Goal: Complete application form

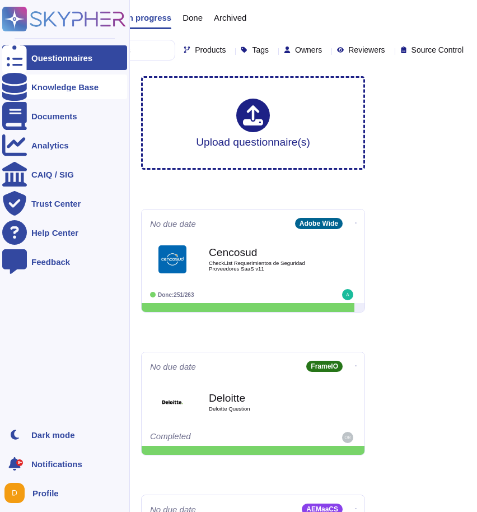
click at [31, 77] on div "Knowledge Base" at bounding box center [64, 87] width 125 height 25
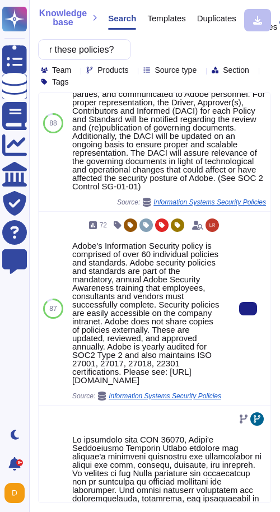
scroll to position [50, 0]
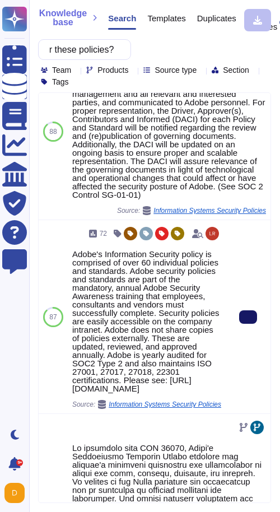
click at [248, 317] on icon at bounding box center [248, 317] width 0 height 0
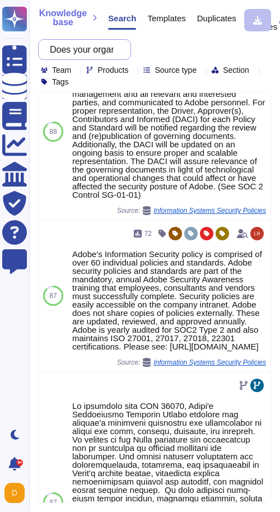
click at [89, 57] on input "Does your organization have documented and approved information security polici…" at bounding box center [81, 50] width 75 height 20
paste input "the following standards or agreements for employees, contractors, and third-par…"
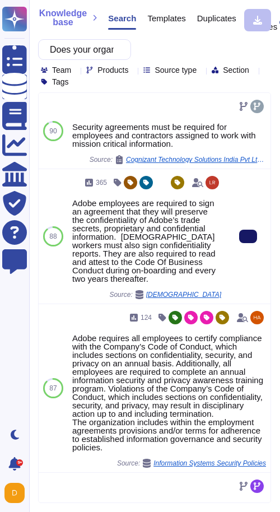
click at [240, 235] on button at bounding box center [248, 236] width 18 height 13
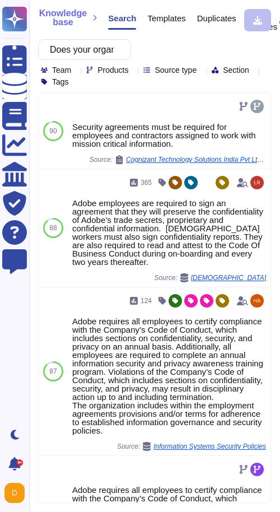
click at [85, 55] on input "Does your organization have the following standards or agreements for employees…" at bounding box center [81, 50] width 75 height 20
paste input "When was the last time you reviewed these policies"
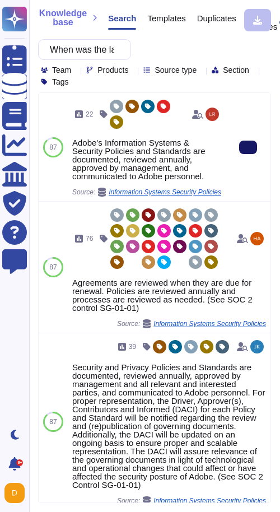
click at [244, 141] on button at bounding box center [248, 147] width 18 height 13
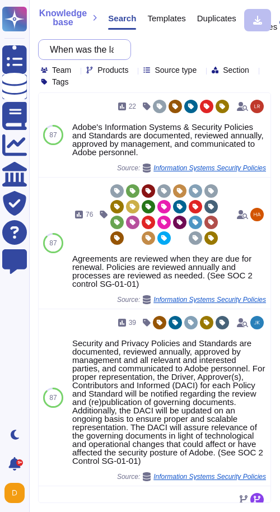
click at [73, 55] on input "When was the last time you reviewed these policies?" at bounding box center [81, 50] width 75 height 20
paste input "Does your organization have a data classification policy and guidelines that de…"
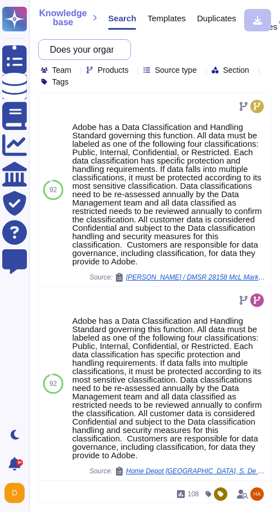
click at [93, 44] on input "Does your organization have a data classification policy and guidelines that de…" at bounding box center [81, 50] width 75 height 20
click at [84, 46] on input "Does your organization have a data classification policy and guidelines that de…" at bounding box center [81, 50] width 75 height 20
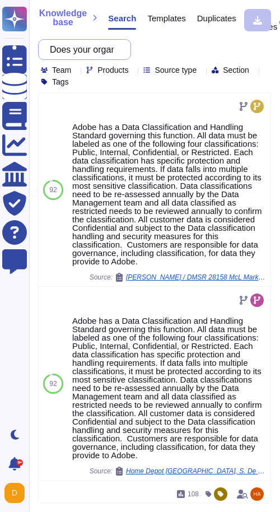
click at [84, 46] on input "Does your organization have a data classification policy and guidelines that de…" at bounding box center [81, 50] width 75 height 20
paste input "cybersecurity or technology insurance policy that covers cyber liability, data …"
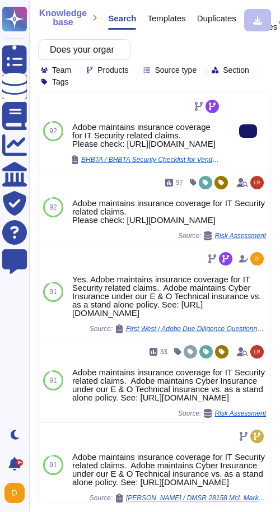
click at [252, 138] on button at bounding box center [248, 130] width 18 height 13
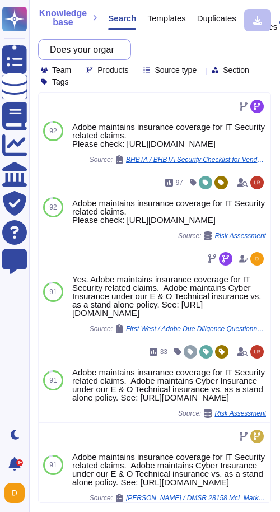
click at [75, 56] on input "Does your organization have a cybersecurity or technology insurance policy that…" at bounding box center [81, 50] width 75 height 20
paste input "Please provide a summary of both shared and non-shared responsibilities and acc…"
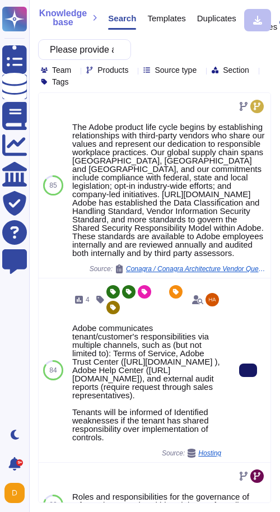
click at [248, 370] on icon at bounding box center [248, 370] width 0 height 0
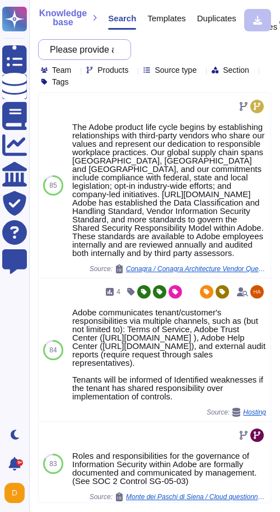
click at [96, 48] on input "Please provide a summary of both shared and non-shared responsibilities and acc…" at bounding box center [81, 50] width 75 height 20
paste input "rovide the list of regulatory and compliance standards your organization compli…"
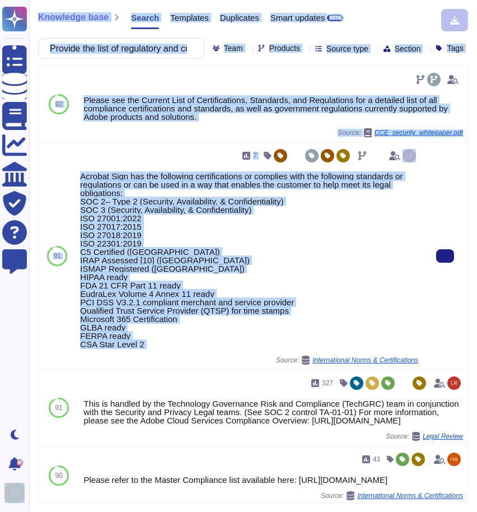
drag, startPoint x: 8, startPoint y: 374, endPoint x: 378, endPoint y: 370, distance: 369.8
click at [377, 370] on div "Questionnaires Knowledge Base Documents Analytics CAIQ / SIG Trust Center Help …" at bounding box center [238, 256] width 477 height 512
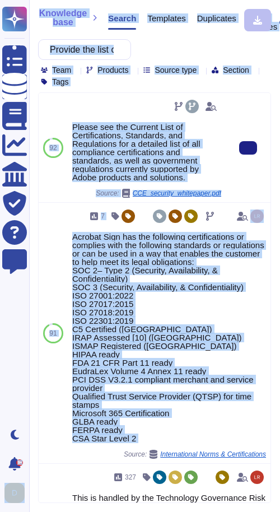
click at [203, 160] on div "Please see the Current List of Certifications, Standards, and Regulations for a…" at bounding box center [146, 152] width 149 height 59
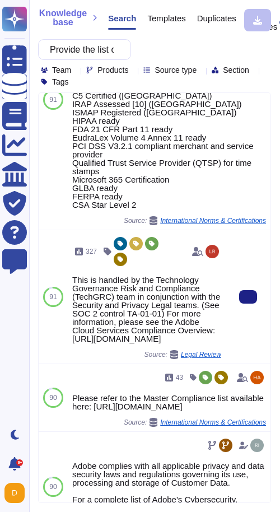
scroll to position [197, 0]
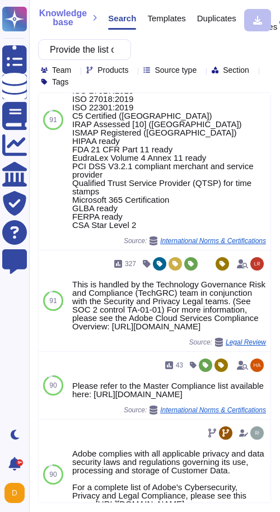
click at [88, 50] on input "Provide the list of regulatory and compliance standards your organization compl…" at bounding box center [81, 50] width 75 height 20
paste input "lease detail the level of access privileges required for each system."
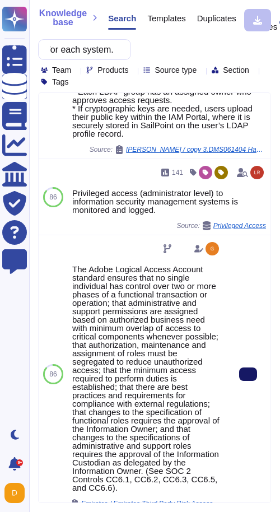
scroll to position [0, 0]
click at [247, 379] on button at bounding box center [248, 374] width 18 height 13
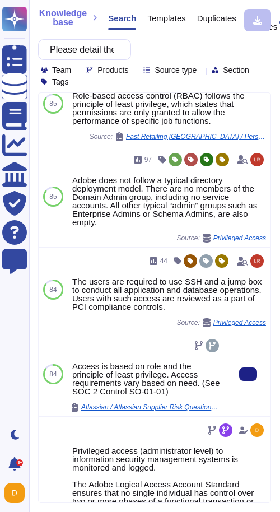
scroll to position [545, 0]
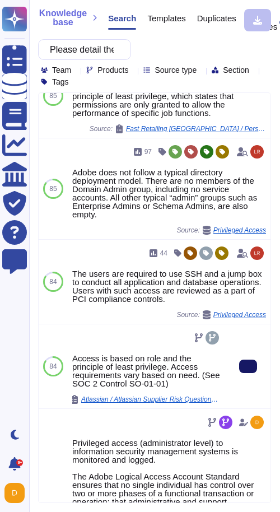
click at [248, 366] on icon at bounding box center [248, 366] width 0 height 0
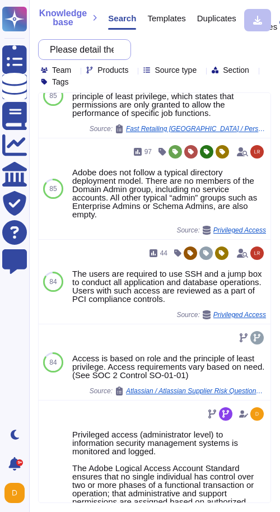
click at [86, 52] on input "Please detail the level of access privileges required for each system." at bounding box center [81, 50] width 75 height 20
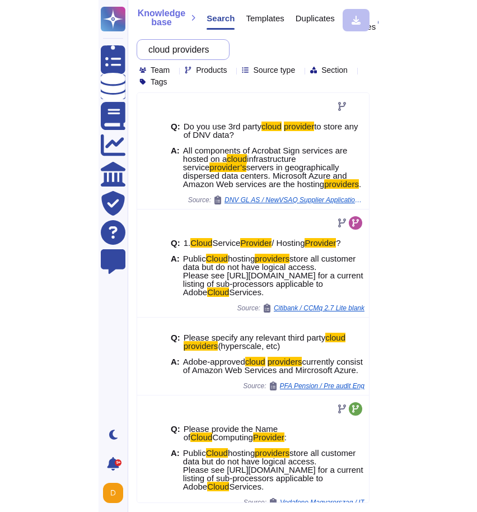
scroll to position [0, 0]
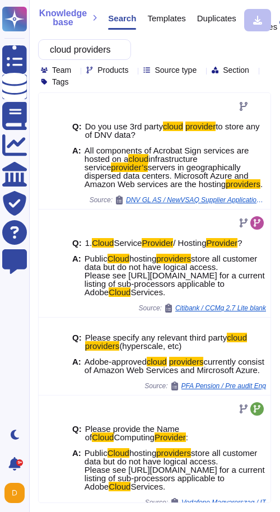
click at [116, 71] on span "Products" at bounding box center [112, 70] width 31 height 8
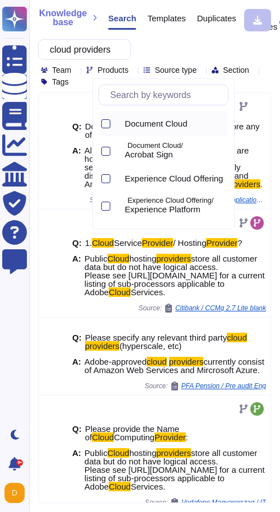
click at [145, 113] on div "Document Cloud" at bounding box center [172, 123] width 113 height 25
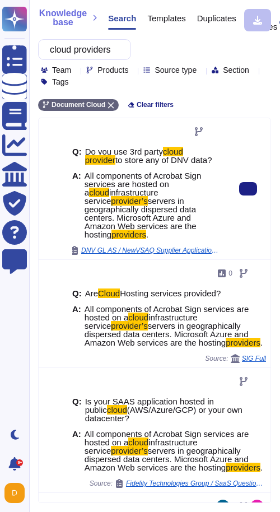
click at [52, 230] on div at bounding box center [53, 188] width 29 height 141
click at [248, 189] on button at bounding box center [248, 188] width 18 height 13
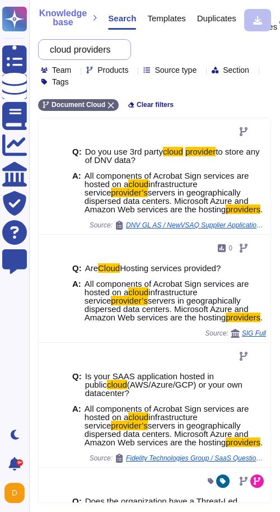
click at [79, 43] on input "cloud providers" at bounding box center [81, 50] width 75 height 20
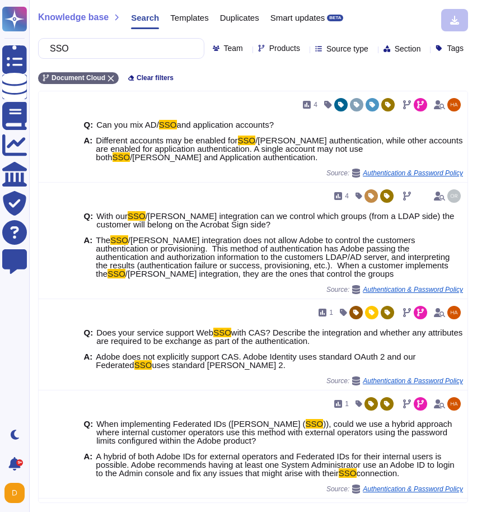
click at [270, 52] on span "Products" at bounding box center [285, 48] width 31 height 8
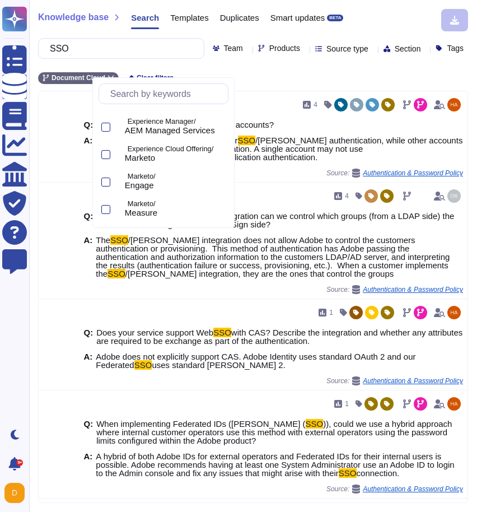
scroll to position [572, 0]
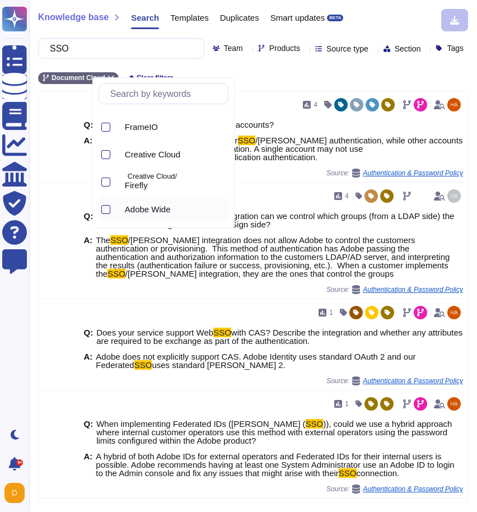
click at [118, 210] on icon at bounding box center [118, 210] width 0 height 0
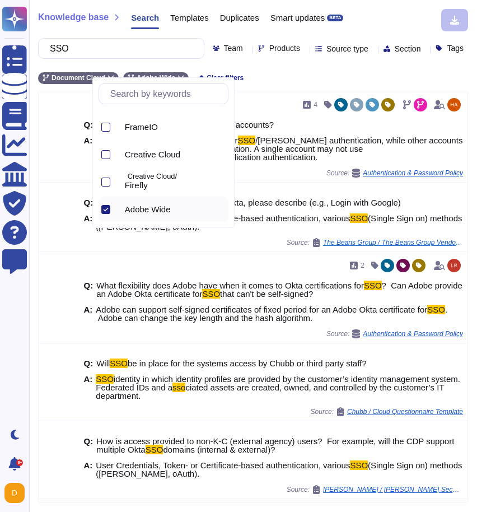
click at [400, 81] on div "Document Cloud Adobe Wide Clear filters" at bounding box center [253, 75] width 430 height 18
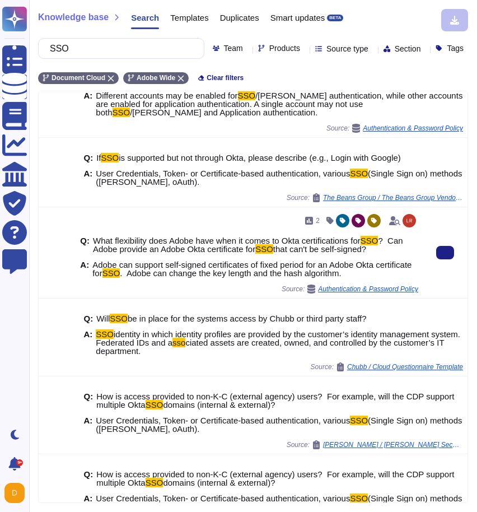
scroll to position [50, 0]
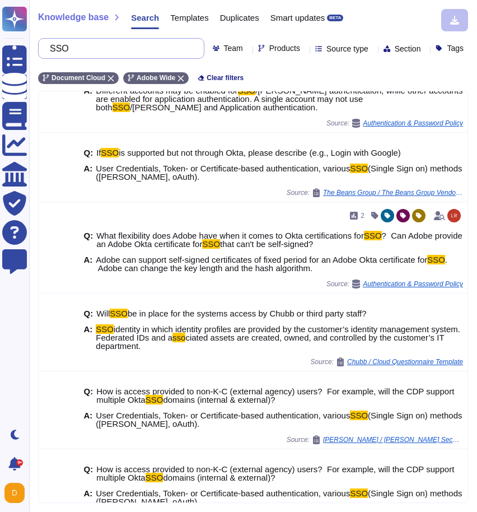
click at [122, 46] on input "SSO" at bounding box center [118, 49] width 148 height 20
paste input "Does your organization have patch management and vulnerability management stand…"
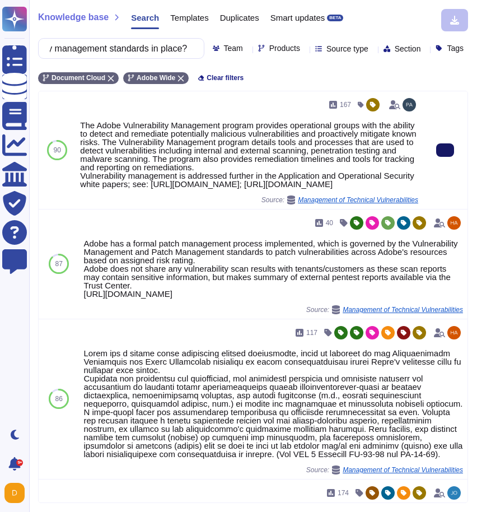
click at [454, 157] on button at bounding box center [445, 149] width 18 height 13
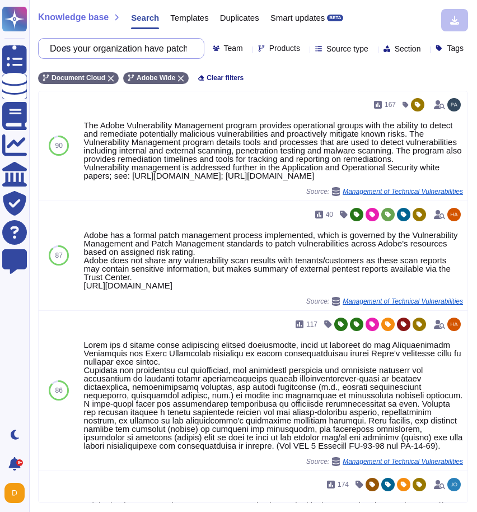
click at [158, 49] on input "Does your organization have patch management and vulnerability management stand…" at bounding box center [118, 49] width 148 height 20
paste input "How quickly do you mitigate zero-day vulnerabilities in your service? Please pr…"
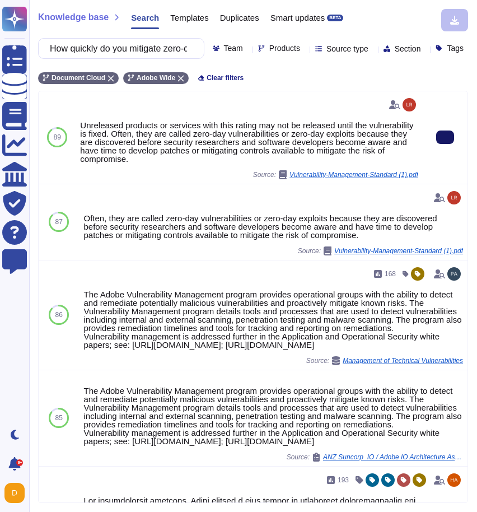
click at [445, 137] on icon at bounding box center [445, 137] width 0 height 0
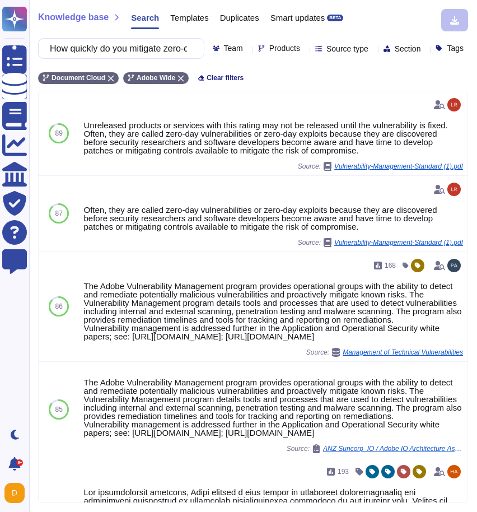
click at [73, 50] on input "How quickly do you mitigate zero-day vulnerabilities in your service? Please pr…" at bounding box center [118, 49] width 148 height 20
paste input "Does your organization employ behavioral analytics to detect anomalies and pote…"
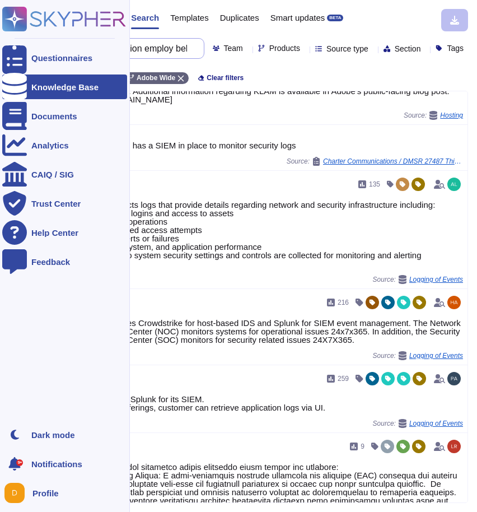
scroll to position [78, 0]
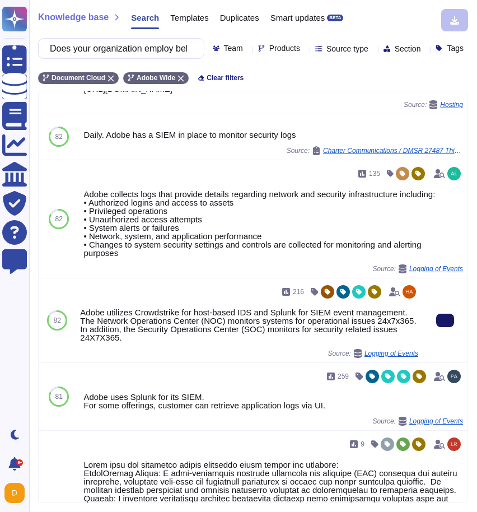
click at [450, 327] on button at bounding box center [445, 320] width 18 height 13
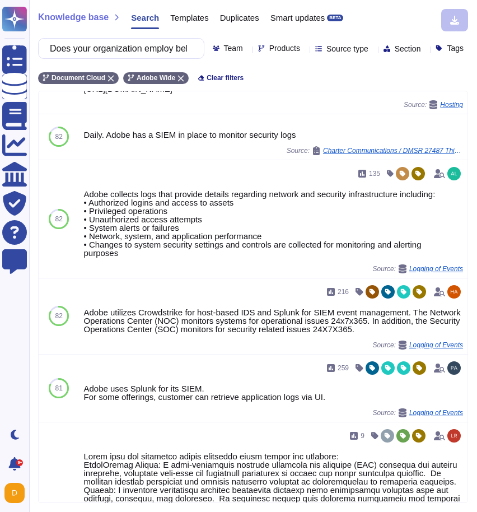
click at [85, 41] on input "Does your organization employ behavioral analytics to detect anomalies and pote…" at bounding box center [118, 49] width 148 height 20
paste input "If your organization has endpoint threat detection and response solutions in pl…"
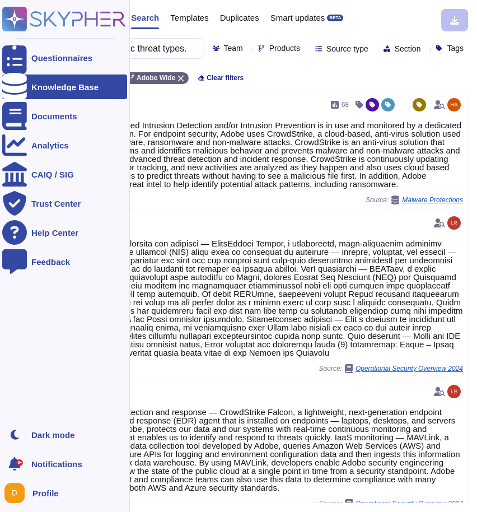
scroll to position [0, 0]
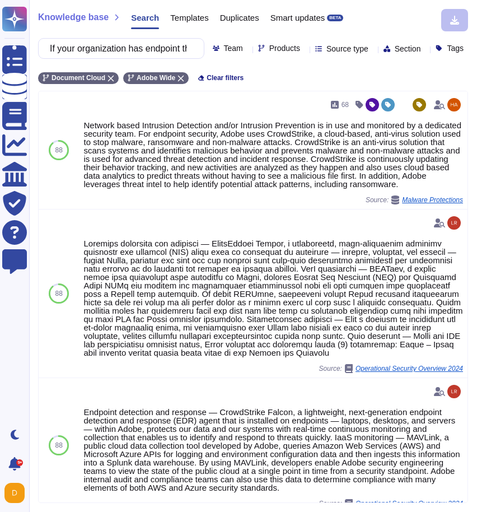
click at [97, 45] on input "If your organization has endpoint threat detection and response solutions in pl…" at bounding box center [118, 49] width 148 height 20
paste input "Does your organization have logging and monitoring solutions in place for criti…"
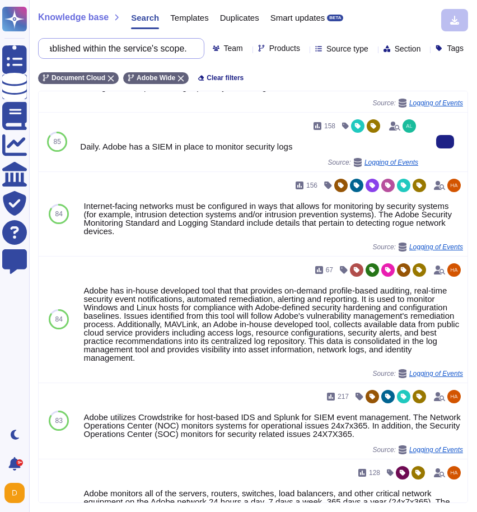
scroll to position [103, 0]
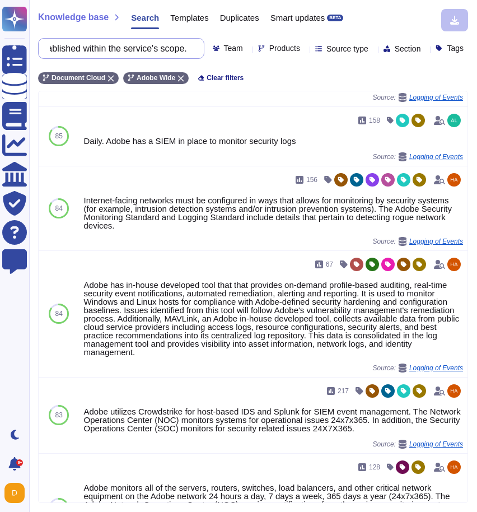
click at [109, 48] on input "Does your organization have logging and monitoring solutions in place for criti…" at bounding box center [118, 49] width 148 height 20
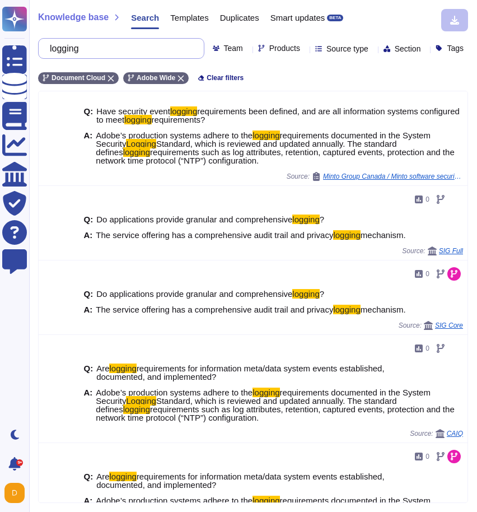
click at [88, 49] on input "logging" at bounding box center [118, 49] width 148 height 20
click at [141, 44] on input "logging" at bounding box center [118, 49] width 148 height 20
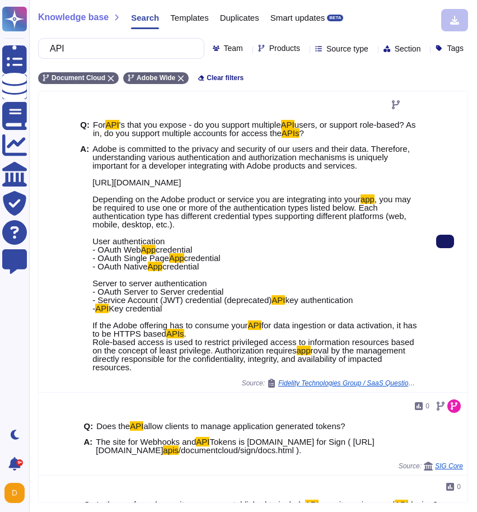
click at [451, 248] on button at bounding box center [445, 241] width 18 height 13
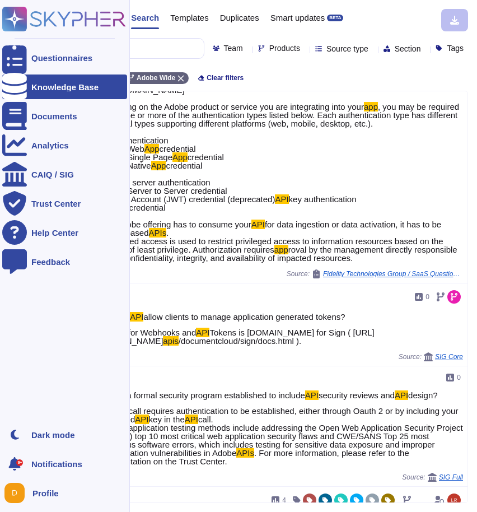
scroll to position [103, 0]
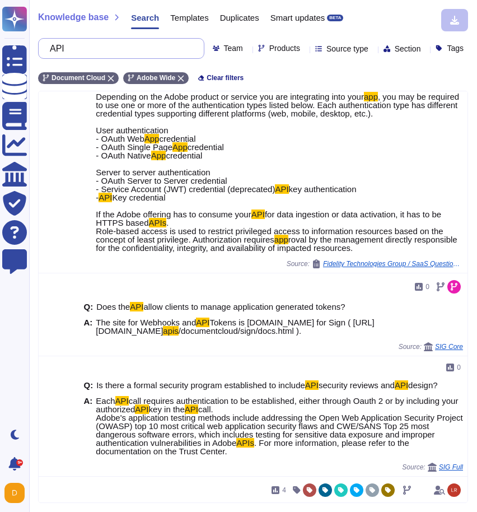
click at [75, 46] on input "API" at bounding box center [118, 49] width 148 height 20
paste input "Please describe your organization’s formal change management process."
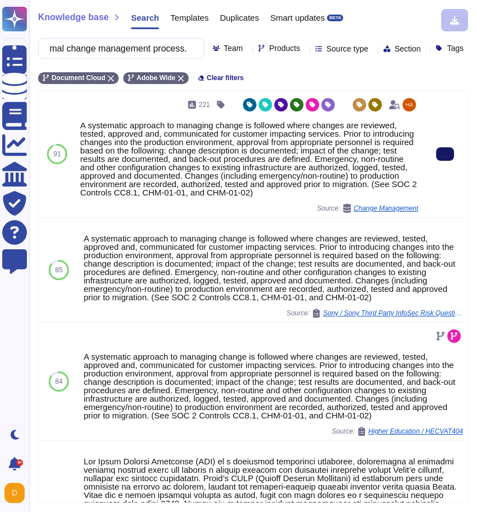
scroll to position [0, 0]
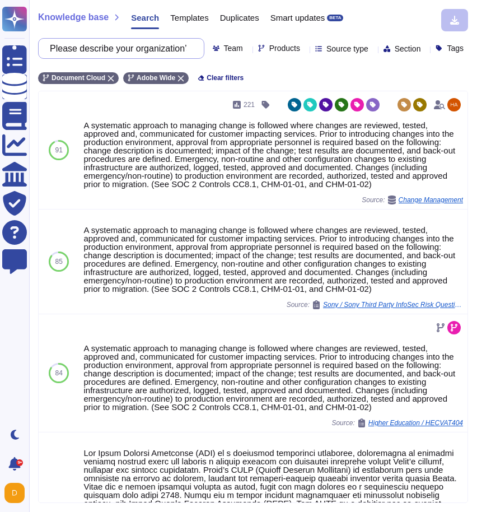
click at [164, 57] on input "Please describe your organization’s formal change management process." at bounding box center [118, 49] width 148 height 20
paste input "How do you ensure data segregation between different clients to prevent unautho…"
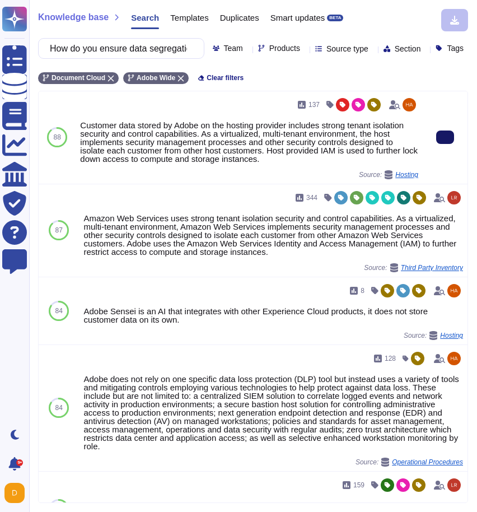
click at [449, 144] on button at bounding box center [445, 137] width 18 height 13
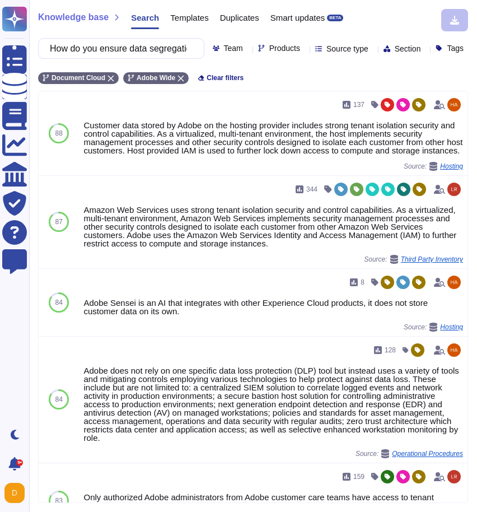
click at [106, 41] on input "How do you ensure data segregation between different clients to prevent unautho…" at bounding box center [118, 49] width 148 height 20
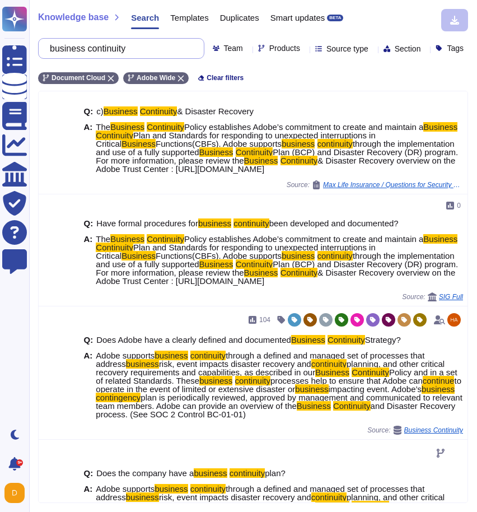
click at [127, 49] on input "business continuity" at bounding box center [118, 49] width 148 height 20
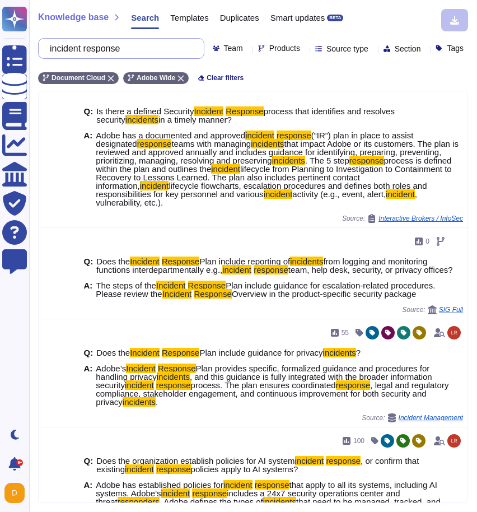
click at [142, 55] on input "incident response" at bounding box center [118, 49] width 148 height 20
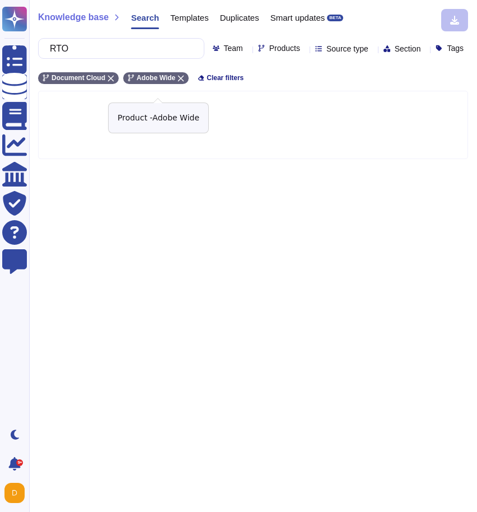
click at [188, 84] on div "Adobe Wide" at bounding box center [156, 78] width 66 height 12
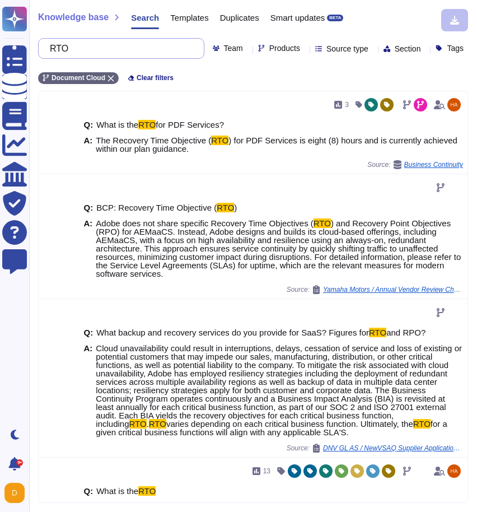
click at [135, 56] on input "RTO" at bounding box center [118, 49] width 148 height 20
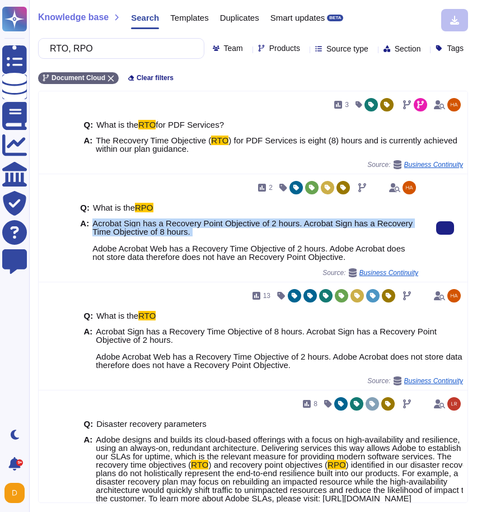
drag, startPoint x: 212, startPoint y: 250, endPoint x: 93, endPoint y: 239, distance: 119.9
click at [93, 239] on span "Acrobat Sign has a Recovery Point Objective of 2 hours. Acrobat Sign has a Reco…" at bounding box center [255, 240] width 326 height 42
copy span "Acrobat Sign has a Recovery Point Objective of 2 hours. Acrobat Sign has a Reco…"
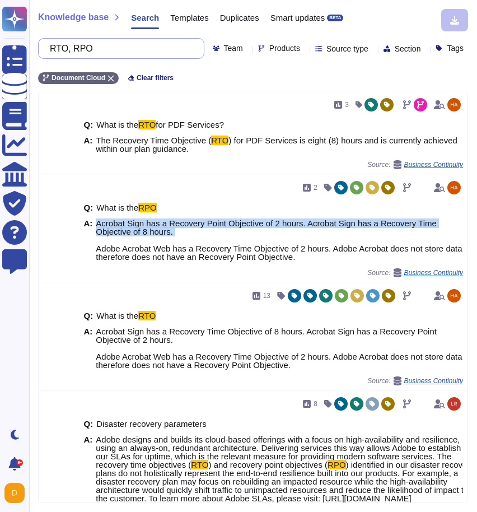
click at [134, 43] on input "RTO, RPO" at bounding box center [118, 49] width 148 height 20
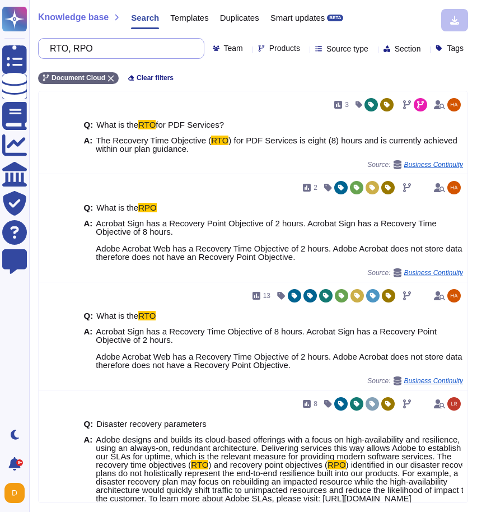
click at [134, 43] on input "RTO, RPO" at bounding box center [118, 49] width 148 height 20
paste input "How will MH be notified in the event of a service disruption or breach to your …"
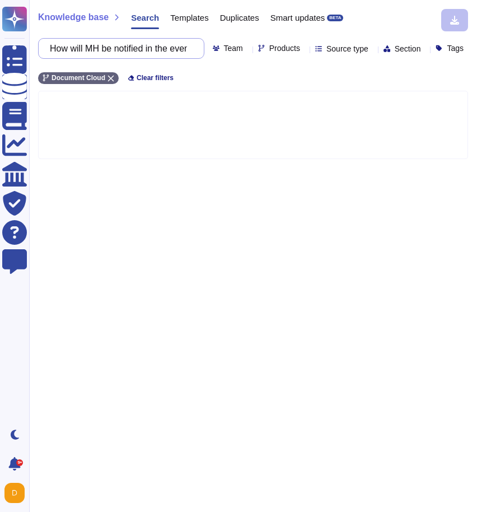
scroll to position [0, 366]
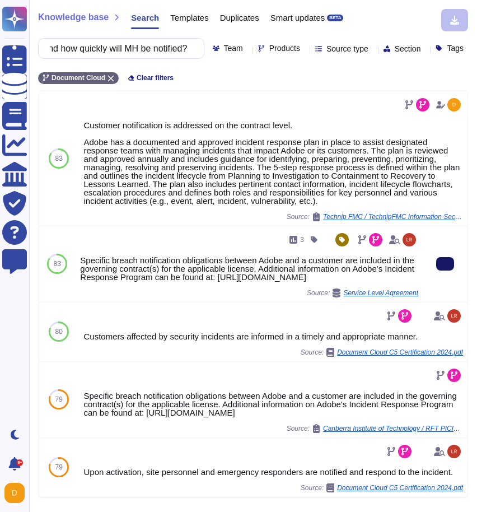
type input "How will MH be notified in the event of a service disruption or breach to your …"
click at [439, 271] on button at bounding box center [445, 263] width 18 height 13
